Goal: Navigation & Orientation: Locate item on page

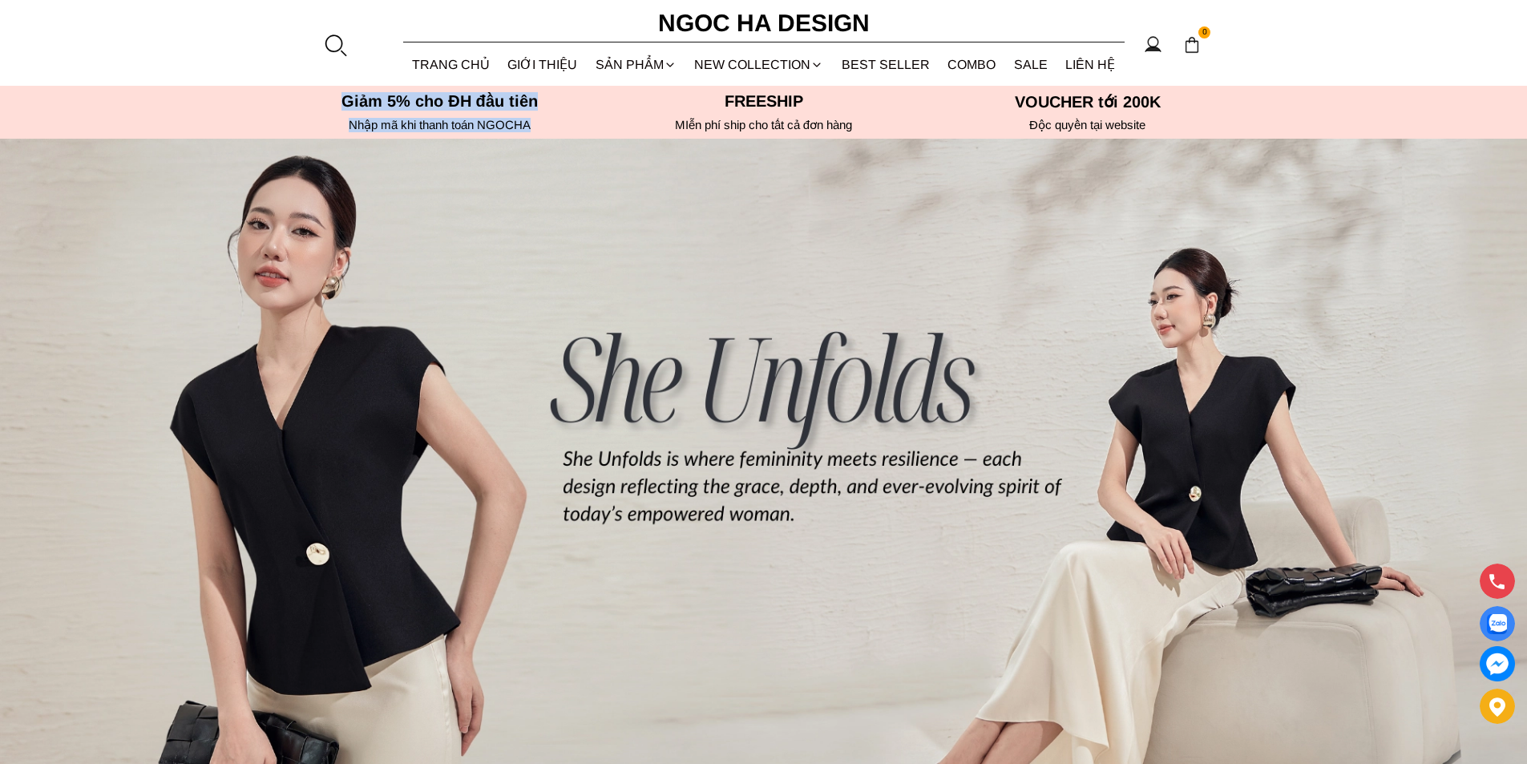
drag, startPoint x: 346, startPoint y: 92, endPoint x: 532, endPoint y: 127, distance: 189.2
click at [532, 127] on container "Giảm 5% cho ĐH đầu tiên Nhập mã khi thanh toán NGOCHA Freeship VOUCHER tới 200K…" at bounding box center [764, 112] width 962 height 40
click at [574, 127] on h6 "Nhập mã khi thanh toán NGOCHA" at bounding box center [440, 125] width 314 height 14
click at [516, 97] on font "Giảm 5% cho ĐH đầu tiên" at bounding box center [440, 101] width 196 height 18
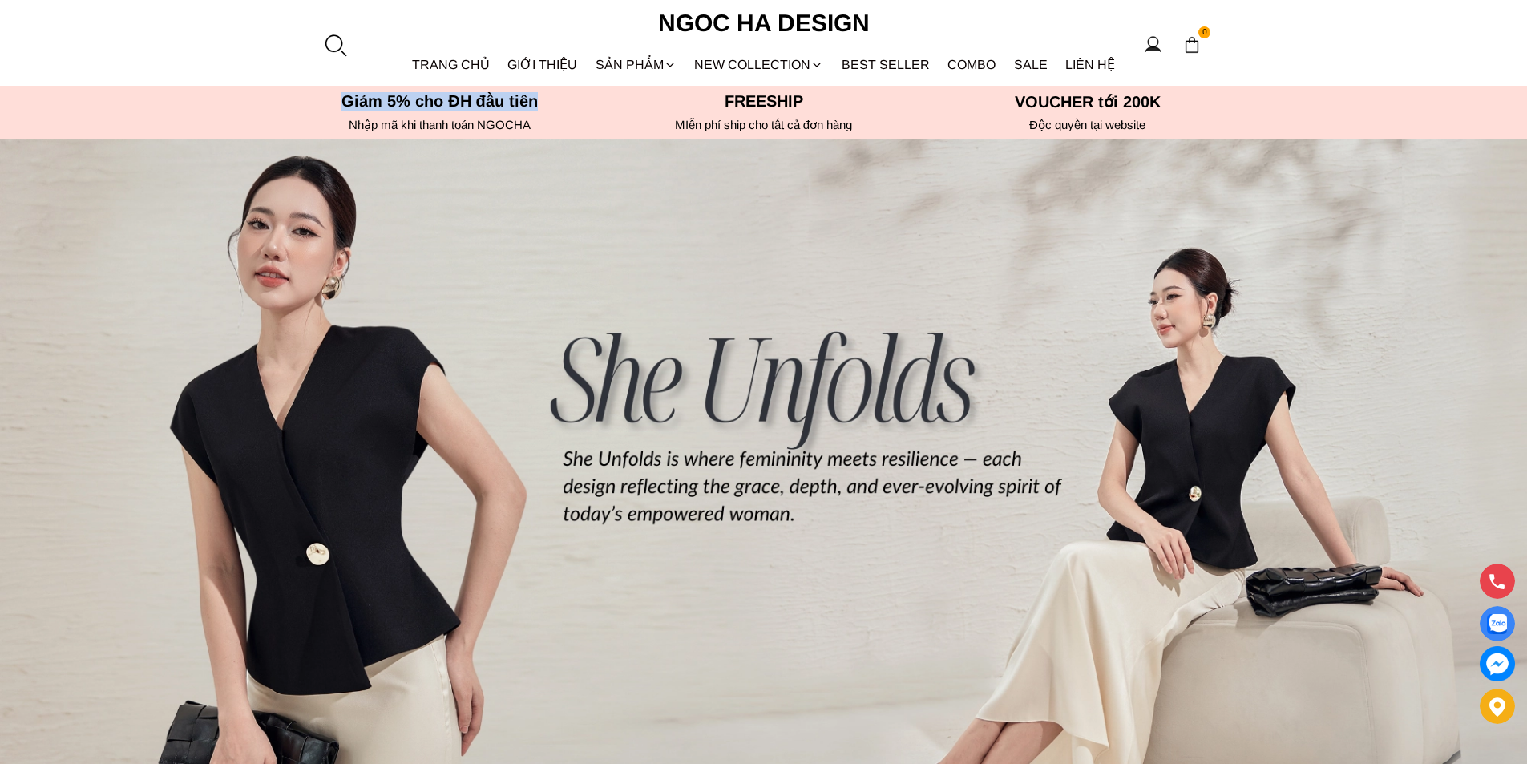
click at [516, 97] on font "Giảm 5% cho ĐH đầu tiên" at bounding box center [440, 101] width 196 height 18
click at [514, 131] on font "Nhập mã khi thanh toán NGOCHA" at bounding box center [440, 125] width 182 height 14
click at [516, 116] on container "Giảm 5% cho ĐH đầu tiên Nhập mã khi thanh toán NGOCHA Freeship VOUCHER tới 200K…" at bounding box center [764, 112] width 962 height 40
drag, startPoint x: 534, startPoint y: 129, endPoint x: 348, endPoint y: 95, distance: 189.2
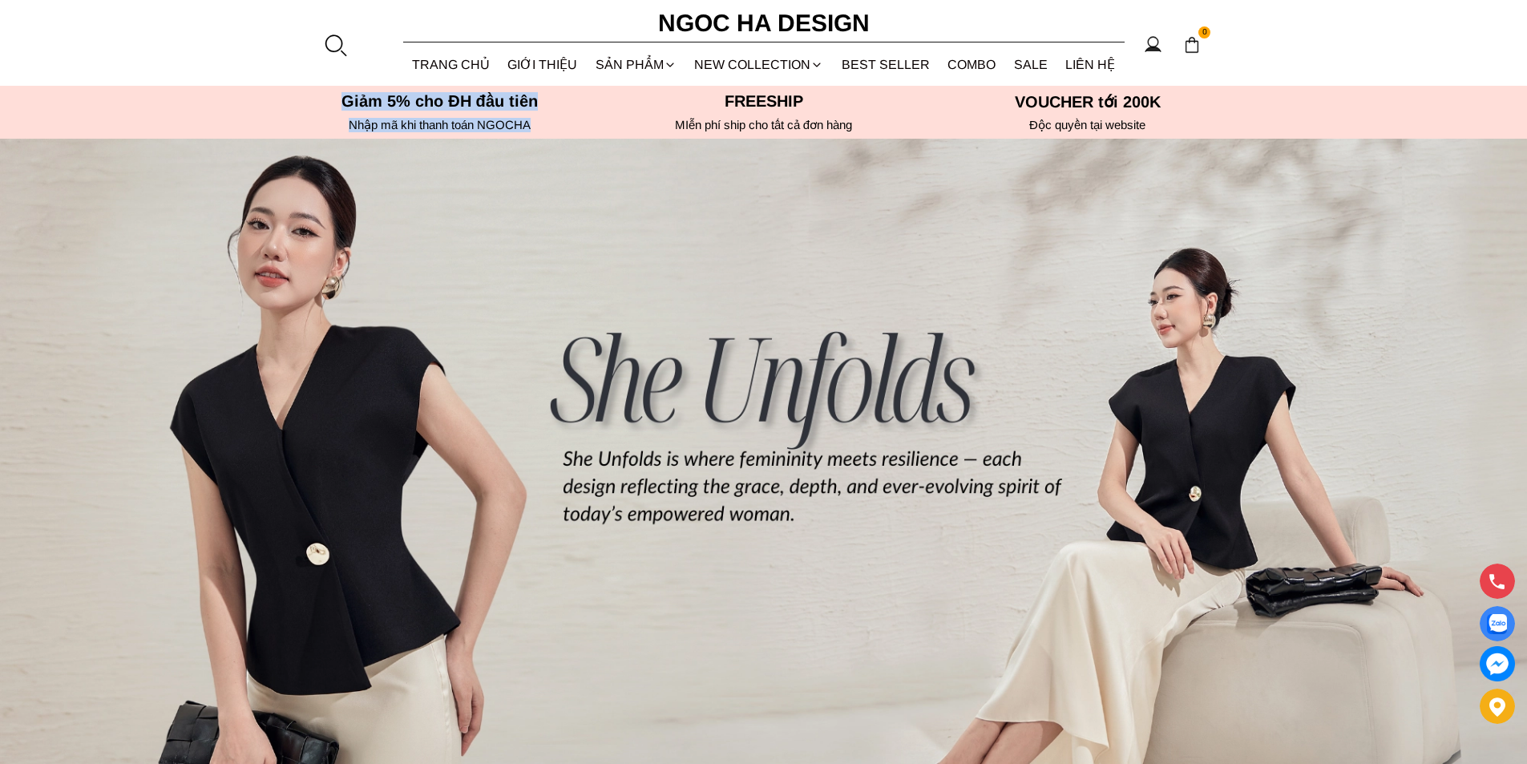
click at [348, 95] on container "Giảm 5% cho ĐH đầu tiên Nhập mã khi thanh toán NGOCHA Freeship VOUCHER tới 200K…" at bounding box center [764, 112] width 962 height 40
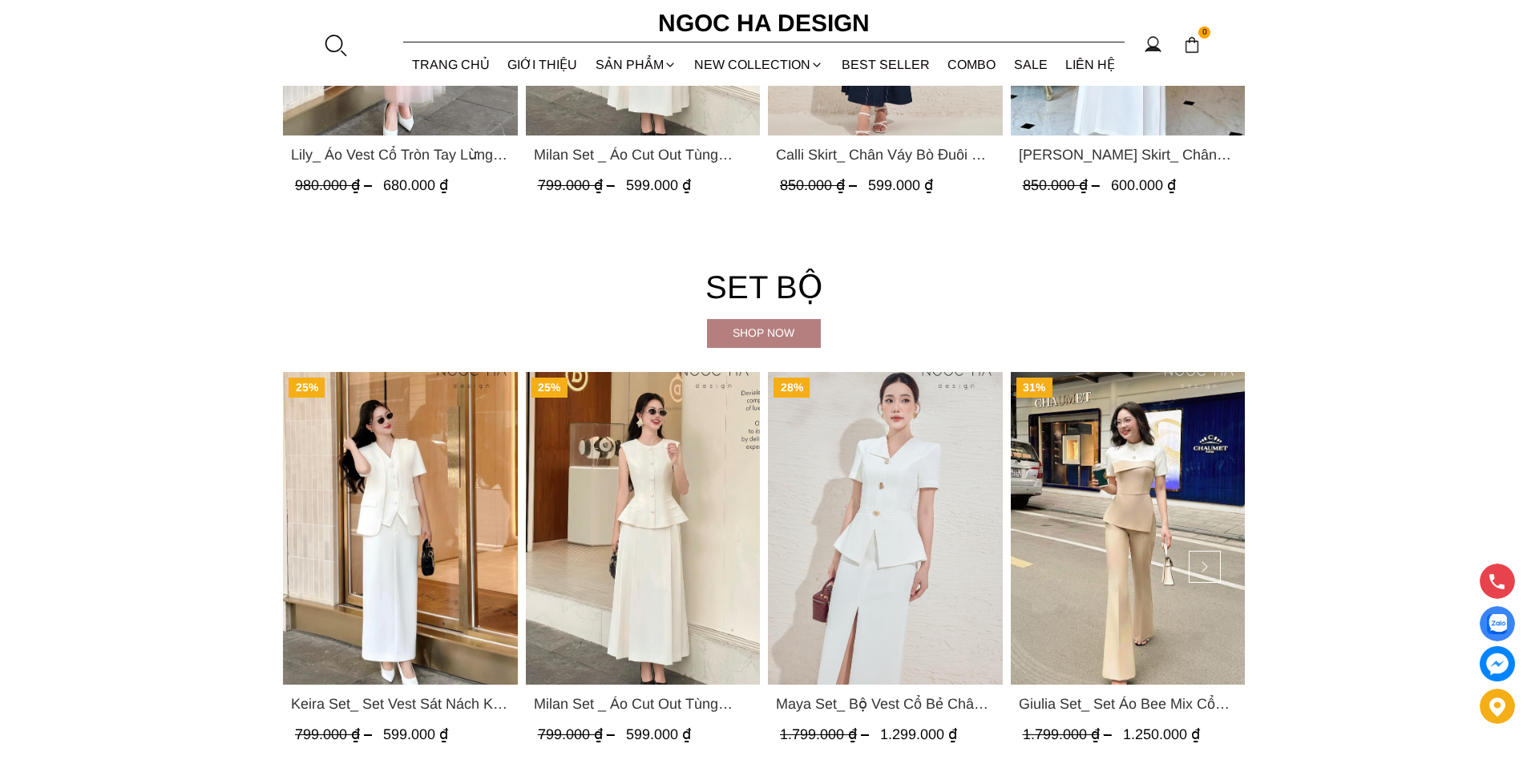
scroll to position [3848, 0]
